Goal: Task Accomplishment & Management: Use online tool/utility

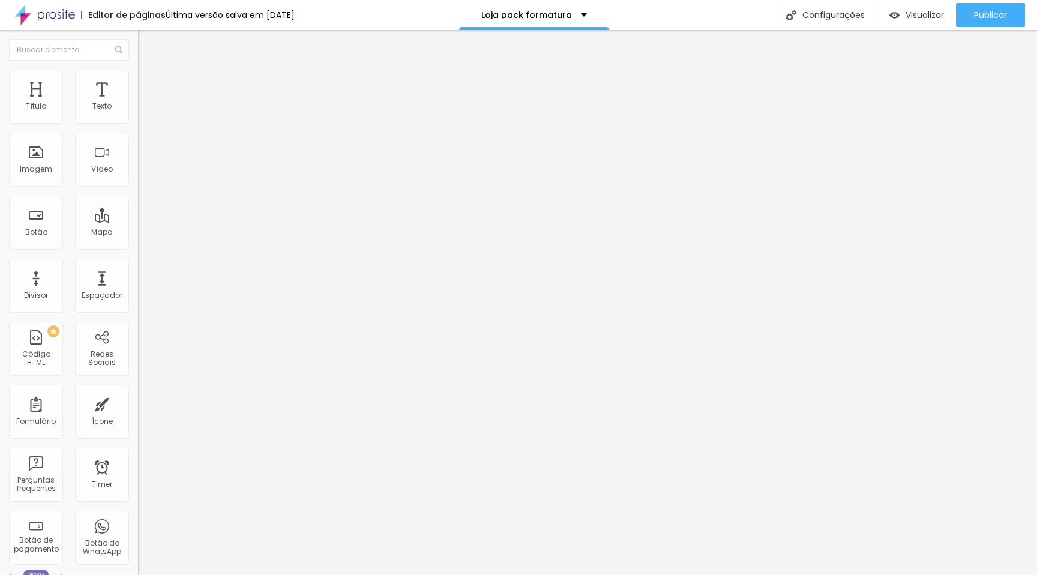
click at [138, 125] on img at bounding box center [141, 122] width 7 height 7
click at [138, 126] on img at bounding box center [141, 122] width 7 height 7
drag, startPoint x: 496, startPoint y: 158, endPoint x: 469, endPoint y: 157, distance: 27.0
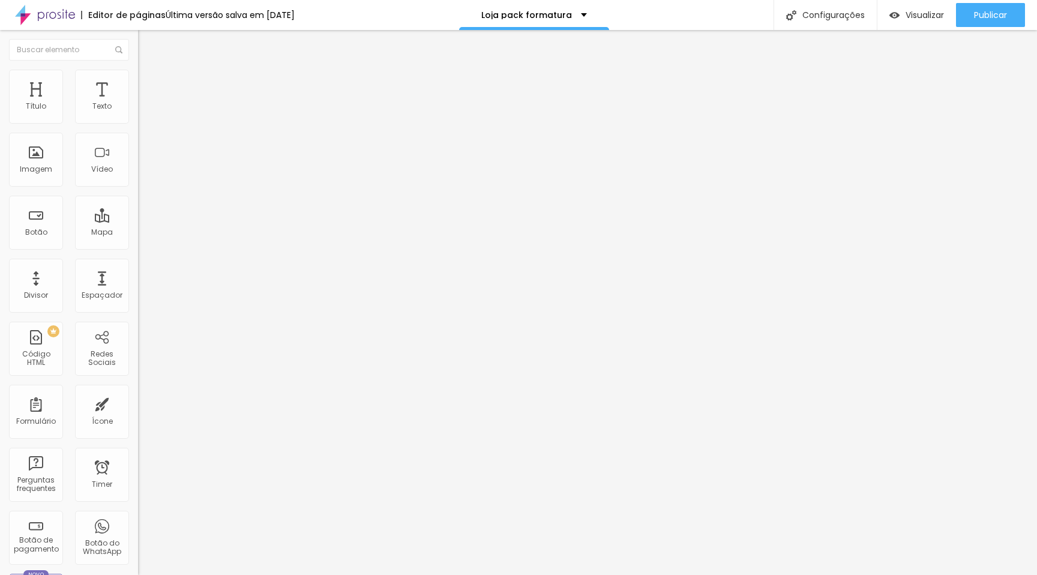
type input "R$ 150,00"
drag, startPoint x: 502, startPoint y: 103, endPoint x: 454, endPoint y: 102, distance: 48.6
type input "Pacote com 5 fotos extras para formatura"
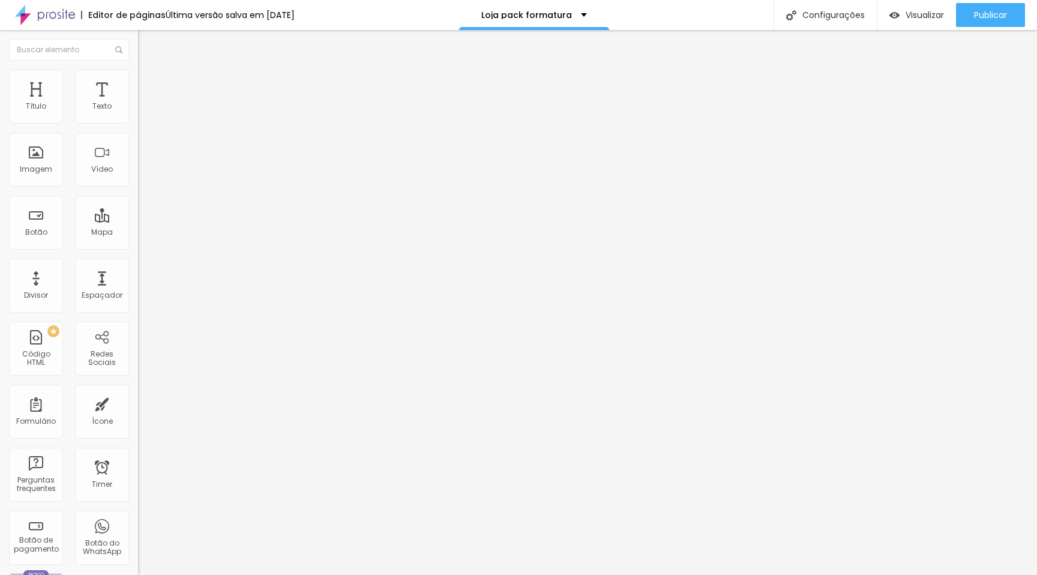
click at [138, 125] on img at bounding box center [141, 122] width 7 height 7
drag, startPoint x: 542, startPoint y: 211, endPoint x: 565, endPoint y: 212, distance: 22.2
drag, startPoint x: 598, startPoint y: 222, endPoint x: 449, endPoint y: 211, distance: 149.2
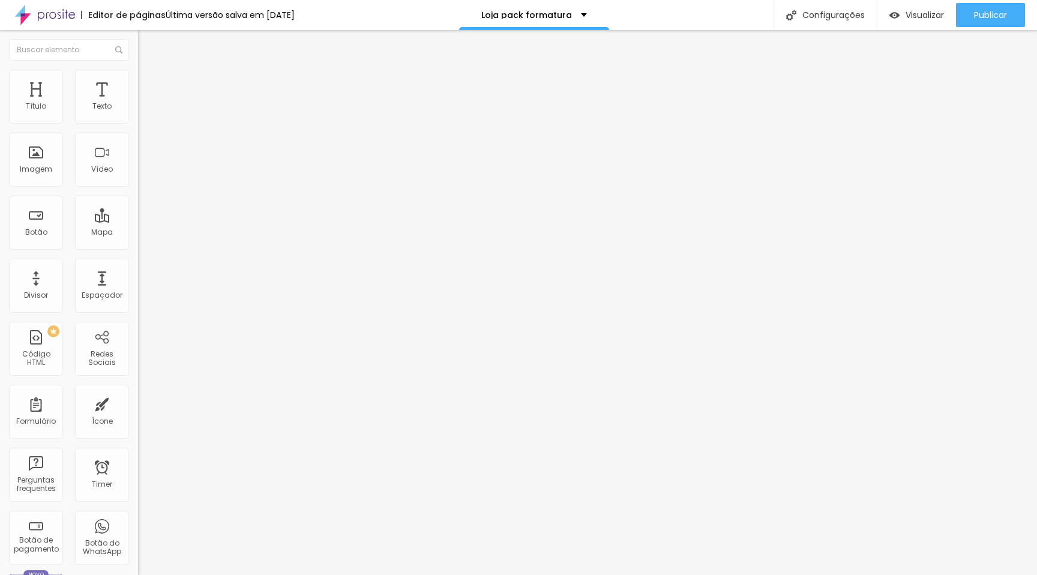
type textarea "Pacote com 10 fotos extras tamanho 20x25cm impressas e também em Digital"
click at [138, 124] on img at bounding box center [141, 122] width 7 height 7
drag, startPoint x: 606, startPoint y: 223, endPoint x: 446, endPoint y: 211, distance: 160.1
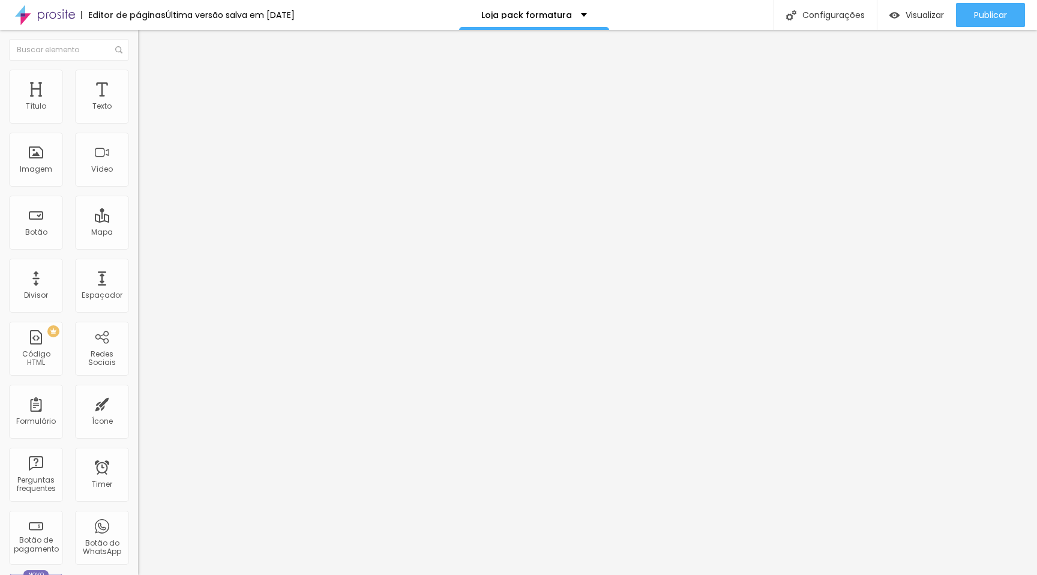
paste textarea "10 fotos extras"
drag, startPoint x: 517, startPoint y: 211, endPoint x: 510, endPoint y: 211, distance: 7.2
type textarea "Pacote com 5 fotos extras tamanho 20x25cm impressas e também em Digital"
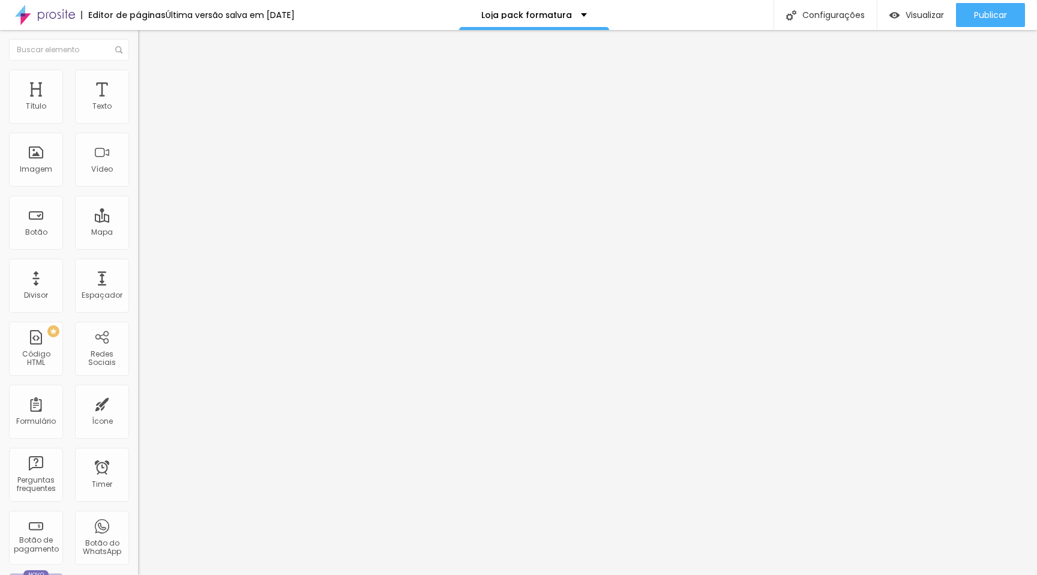
click at [138, 125] on img at bounding box center [141, 122] width 7 height 7
drag, startPoint x: 518, startPoint y: 106, endPoint x: 490, endPoint y: 105, distance: 27.6
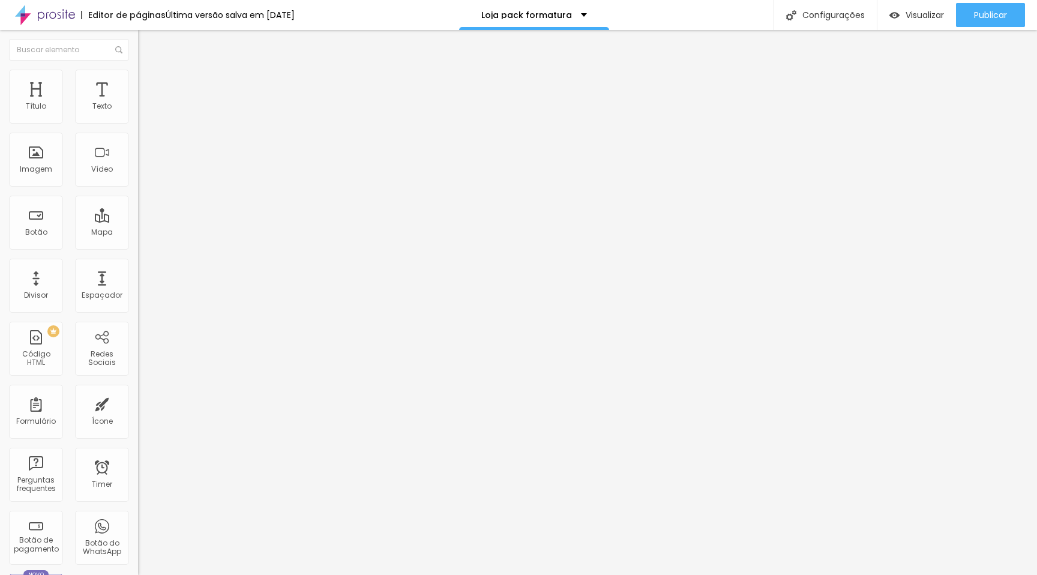
click at [138, 125] on img at bounding box center [141, 122] width 7 height 7
drag, startPoint x: 533, startPoint y: 107, endPoint x: 443, endPoint y: 105, distance: 90.6
paste input "FOTOS 20X25cm IMPRESSA E DIGITAL"
type input "10 FOTOS 20X25cm IMPRESSA E DIGITAL"
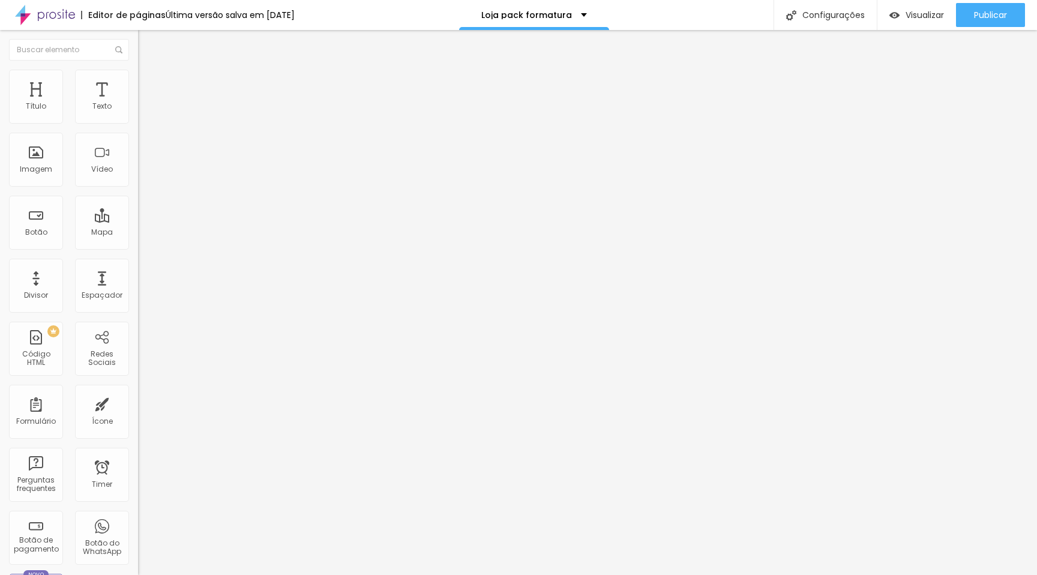
click at [138, 125] on img at bounding box center [141, 122] width 7 height 7
drag, startPoint x: 642, startPoint y: 104, endPoint x: 439, endPoint y: 98, distance: 202.9
paste input "05 FOTOS 20X25cm IMPRESSA E DIGITAL"
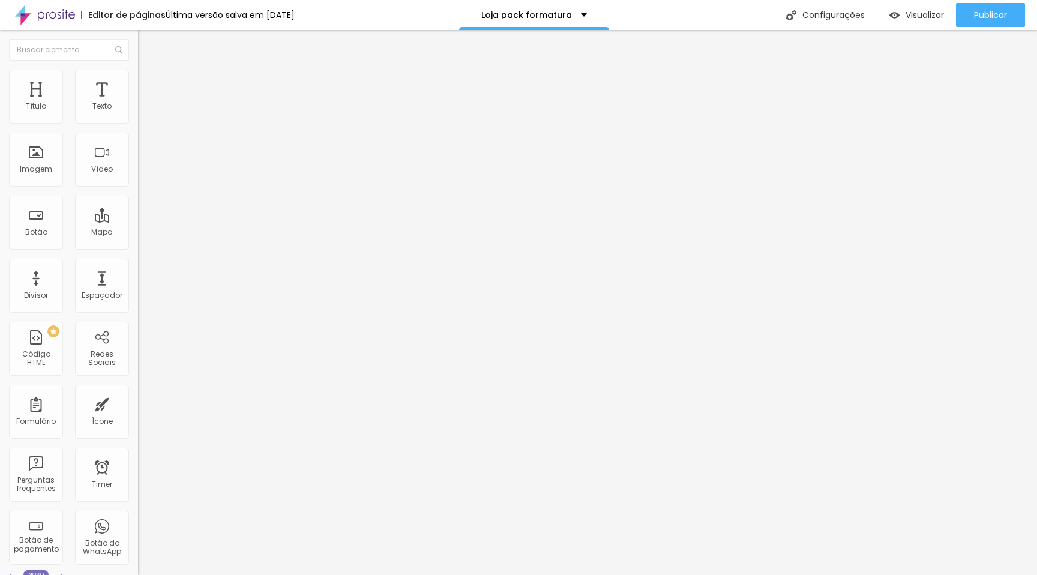
type input "05 FOTOS 20X25cm IMPRESSA E DIGITAL"
click at [989, 19] on span "Publicar" at bounding box center [990, 15] width 33 height 10
click at [977, 13] on span "Publicar" at bounding box center [990, 15] width 33 height 10
